Goal: Information Seeking & Learning: Find specific fact

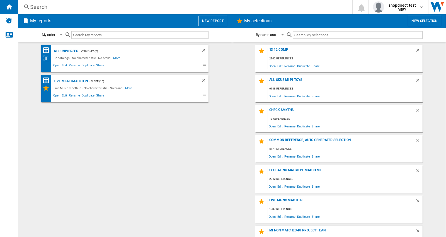
click at [67, 6] on div "Search" at bounding box center [183, 7] width 307 height 8
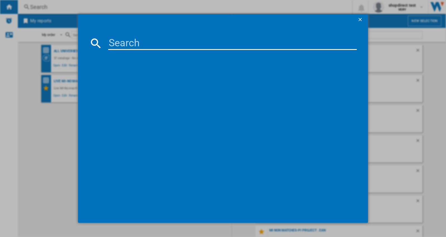
click at [138, 43] on input at bounding box center [232, 43] width 249 height 13
paste input "GOOGLE PIXEL 9 PRO PINK 128GB"
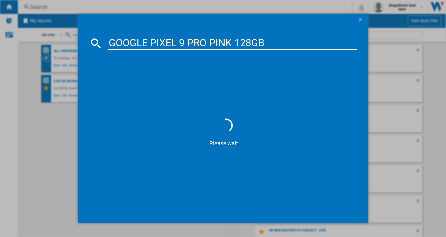
type input "GOOGLE PIXEL 9 PRO PINK 128GB"
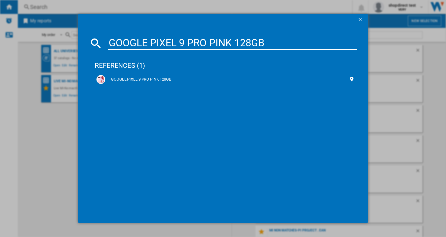
click at [128, 79] on div "GOOGLE PIXEL 9 PRO PINK 128GB" at bounding box center [226, 80] width 243 height 6
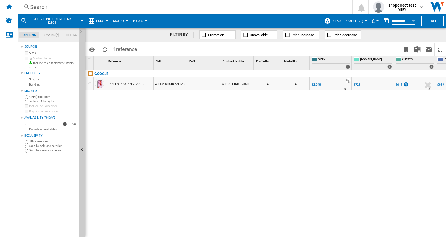
click at [31, 79] on label "Singles" at bounding box center [53, 79] width 48 height 4
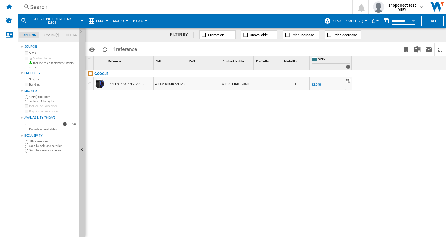
drag, startPoint x: 187, startPoint y: 62, endPoint x: 239, endPoint y: 123, distance: 79.5
click at [316, 85] on div "£1,348" at bounding box center [316, 85] width 9 height 4
